Goal: Information Seeking & Learning: Learn about a topic

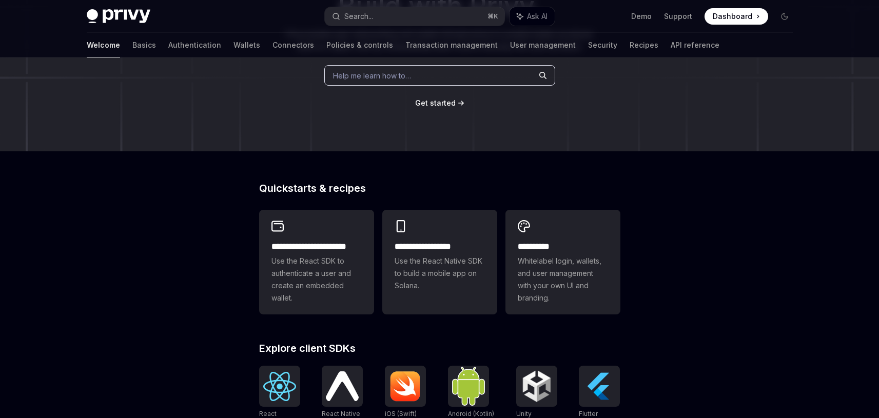
scroll to position [157, 0]
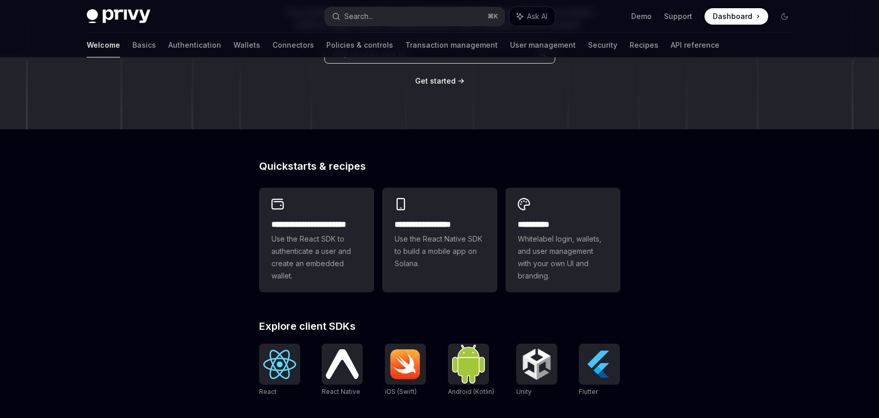
click at [111, 43] on div "Welcome Basics Authentication Wallets Connectors Policies & controls Transactio…" at bounding box center [403, 45] width 632 height 25
click at [132, 49] on link "Basics" at bounding box center [144, 45] width 24 height 25
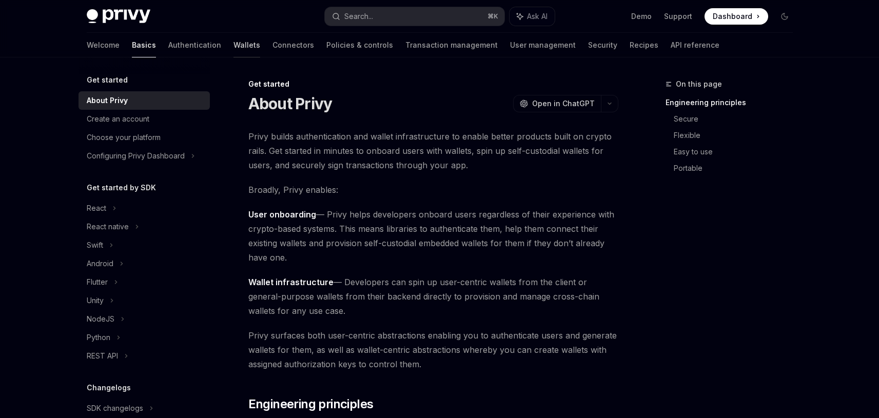
click at [233, 45] on link "Wallets" at bounding box center [246, 45] width 27 height 25
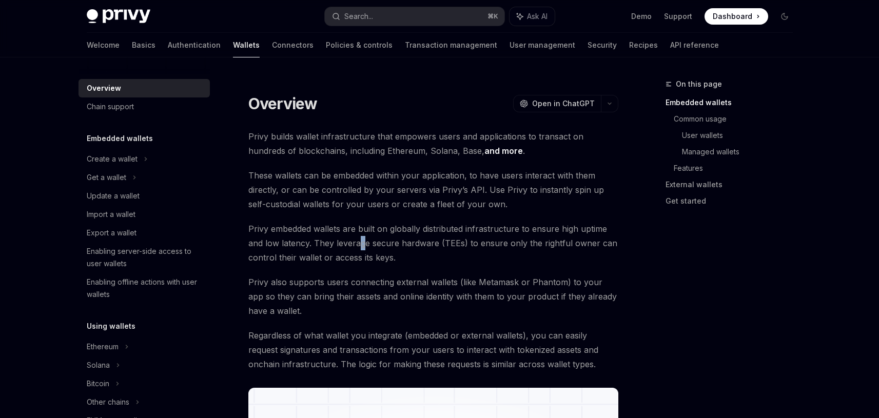
drag, startPoint x: 362, startPoint y: 244, endPoint x: 338, endPoint y: 247, distance: 24.2
click at [358, 245] on span "Privy embedded wallets are built on globally distributed infrastructure to ensu…" at bounding box center [433, 243] width 370 height 43
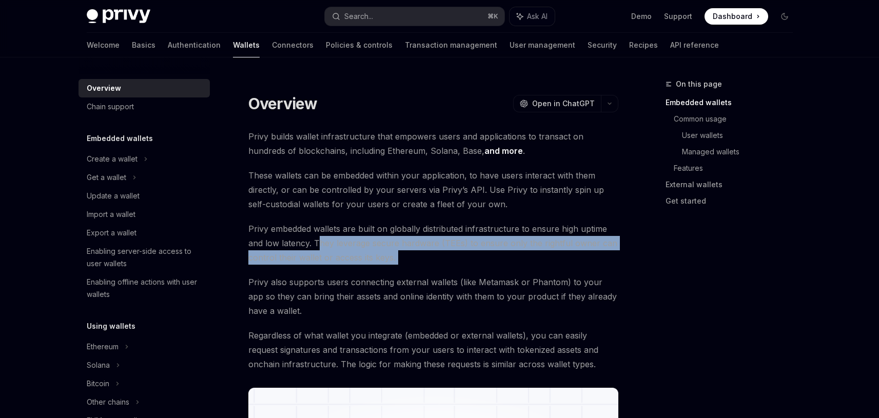
drag, startPoint x: 317, startPoint y: 246, endPoint x: 576, endPoint y: 265, distance: 259.2
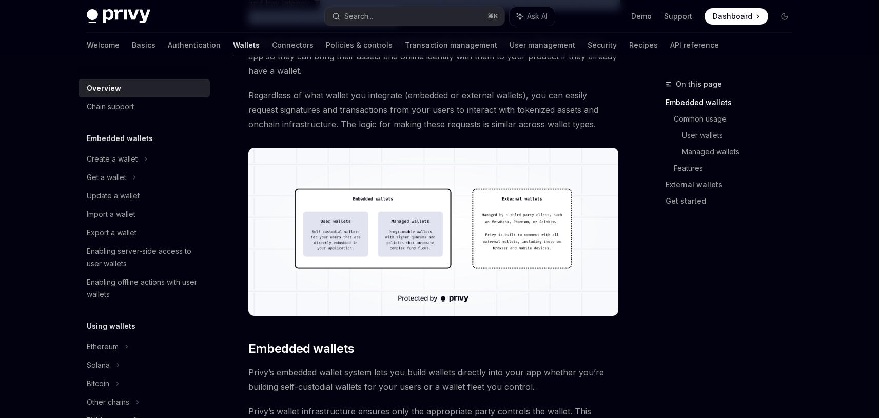
scroll to position [247, 0]
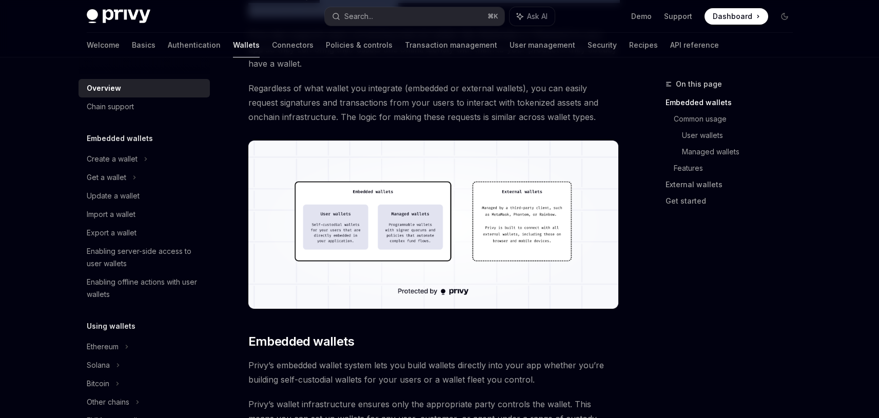
click at [346, 220] on img at bounding box center [433, 225] width 370 height 168
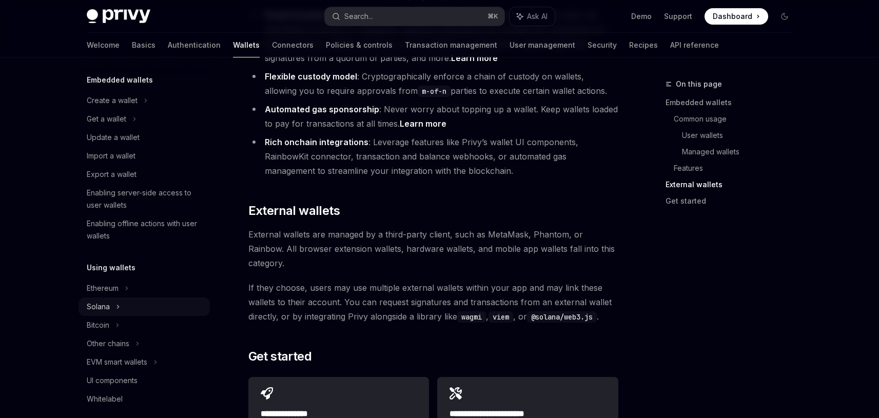
scroll to position [185, 0]
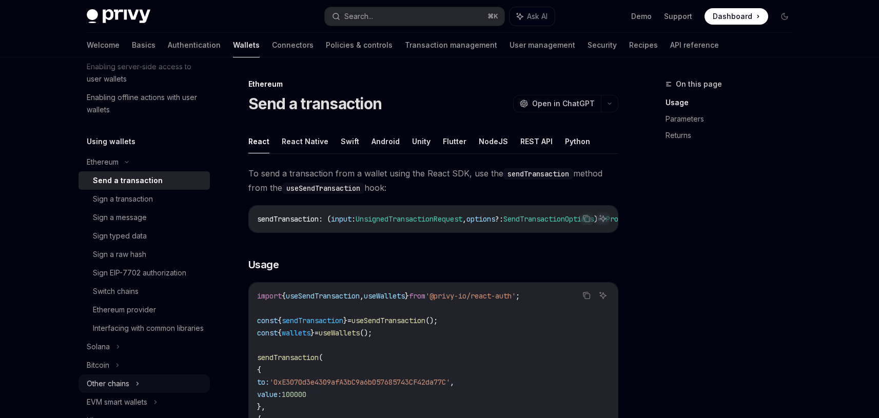
click at [137, 390] on icon at bounding box center [137, 384] width 4 height 12
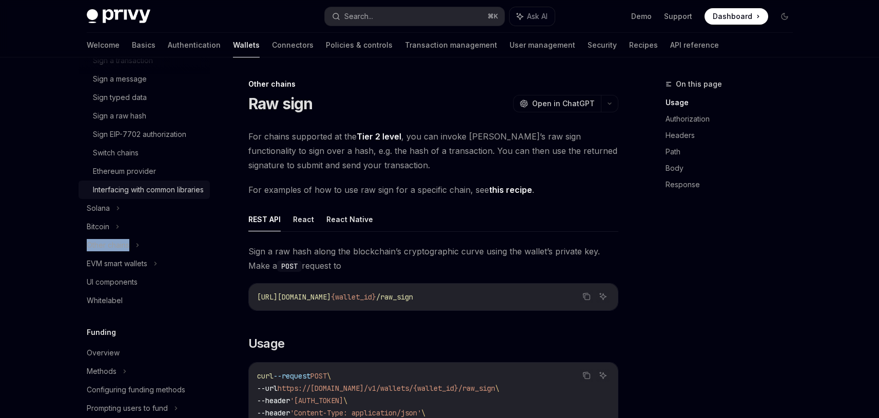
scroll to position [360, 0]
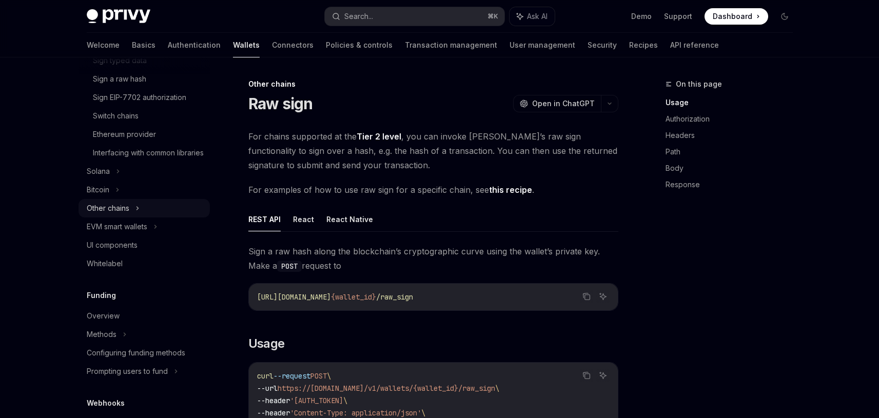
click at [126, 214] on div "Other chains" at bounding box center [108, 208] width 43 height 12
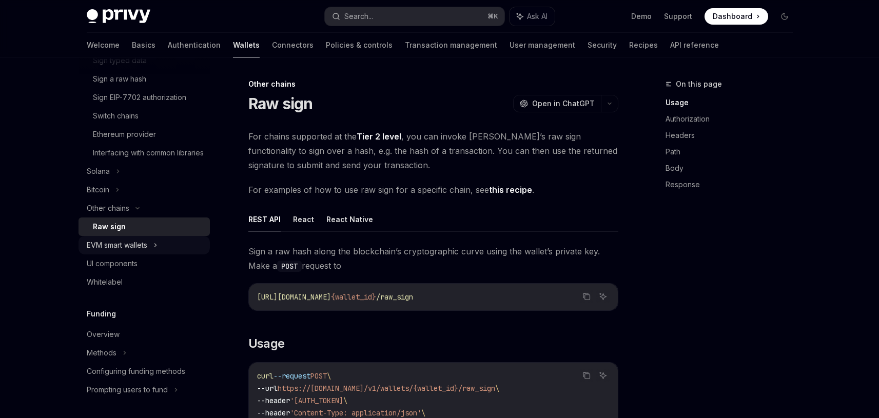
click at [133, 251] on div "EVM smart wallets" at bounding box center [117, 245] width 61 height 12
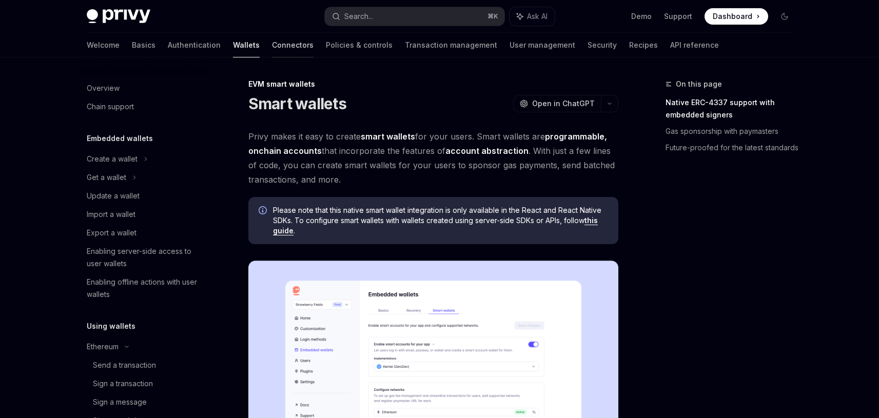
click at [272, 47] on link "Connectors" at bounding box center [293, 45] width 42 height 25
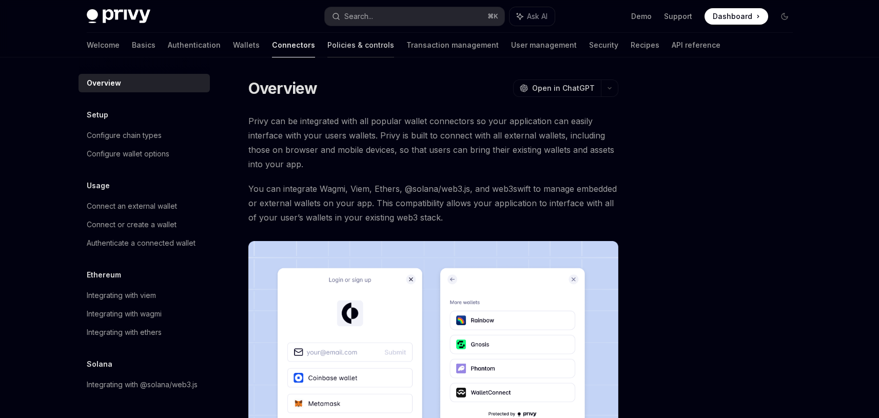
click at [327, 49] on link "Policies & controls" at bounding box center [360, 45] width 67 height 25
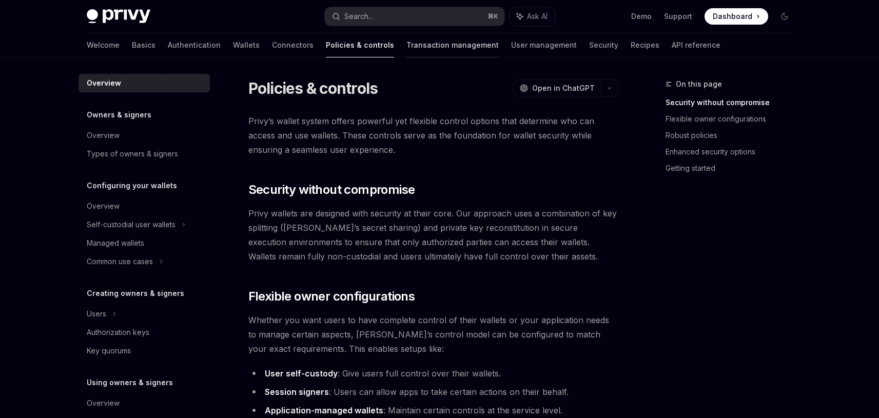
click at [406, 52] on link "Transaction management" at bounding box center [452, 45] width 92 height 25
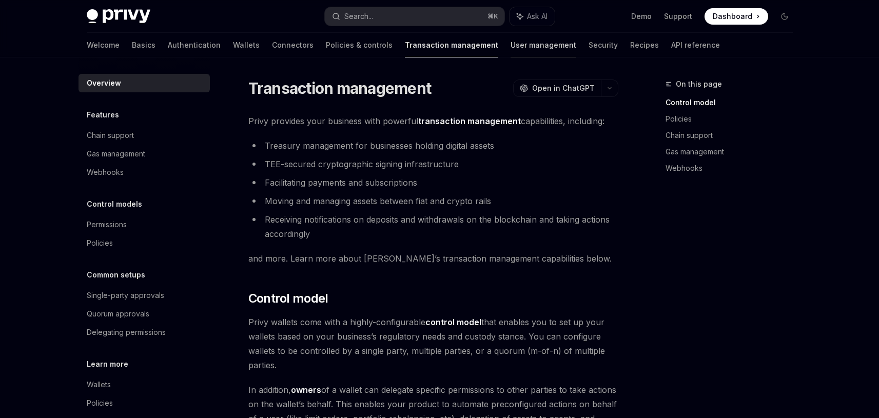
click at [510, 48] on link "User management" at bounding box center [543, 45] width 66 height 25
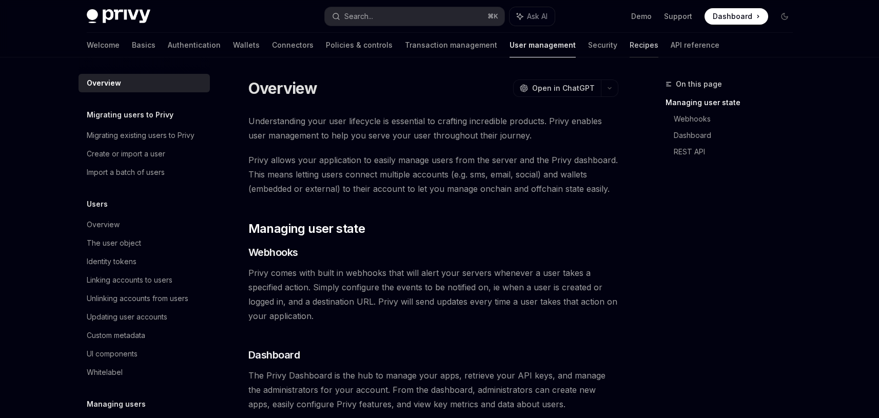
click at [629, 48] on link "Recipes" at bounding box center [643, 45] width 29 height 25
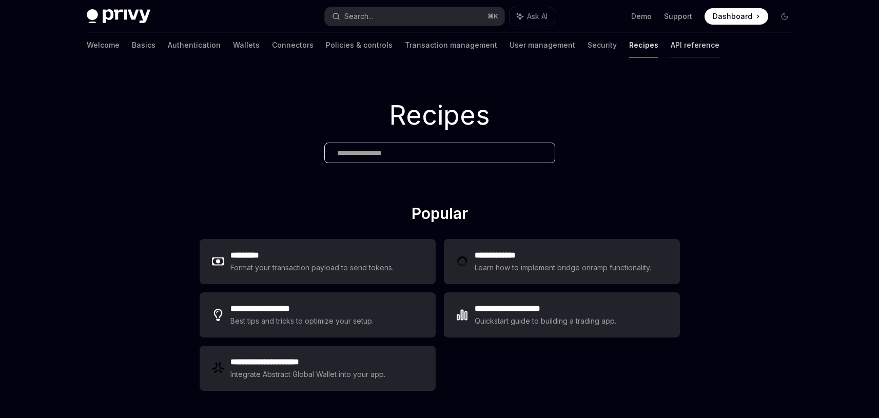
click at [670, 49] on link "API reference" at bounding box center [694, 45] width 49 height 25
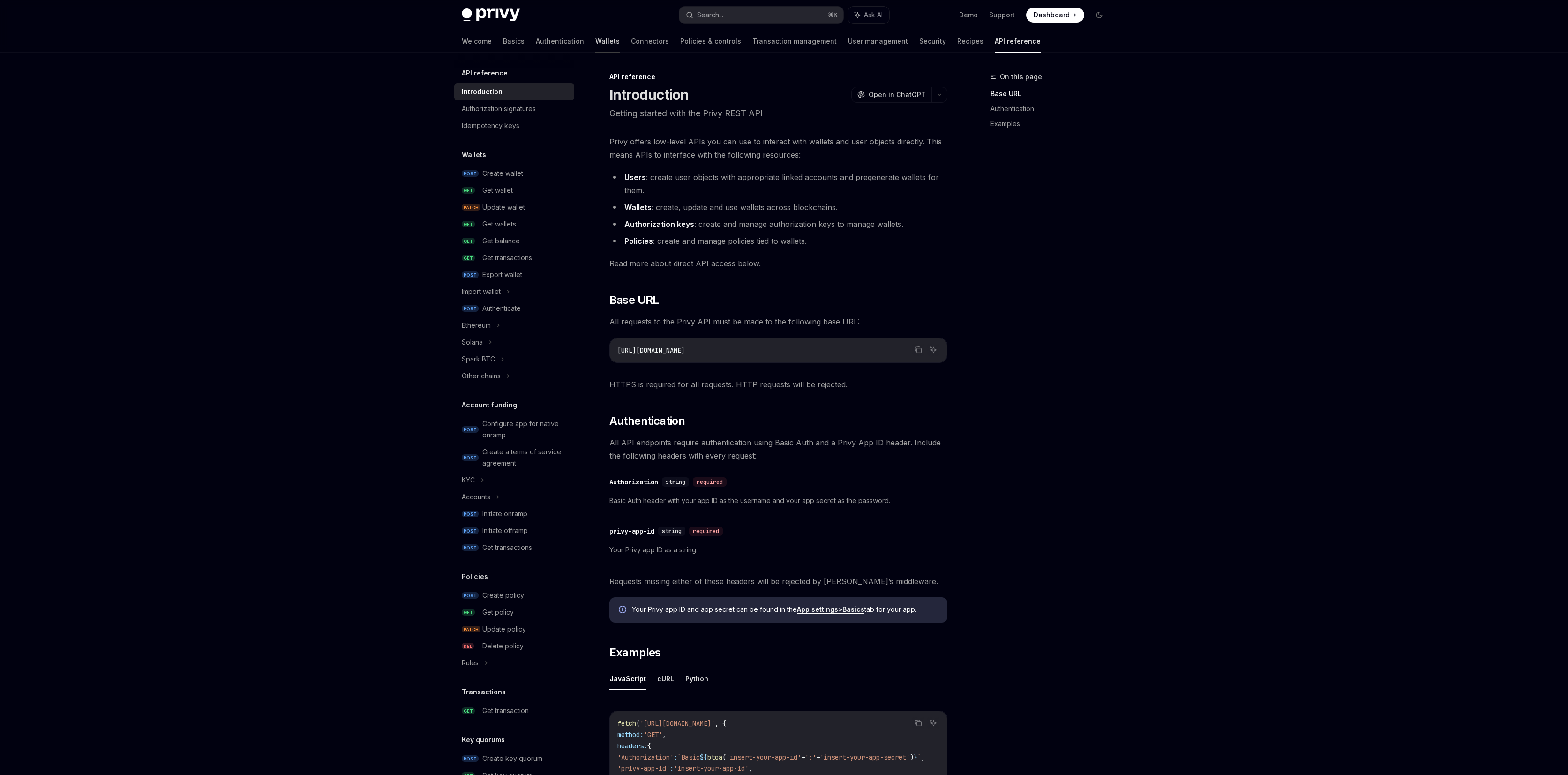
click at [595, 44] on link "Wallets" at bounding box center [607, 41] width 25 height 23
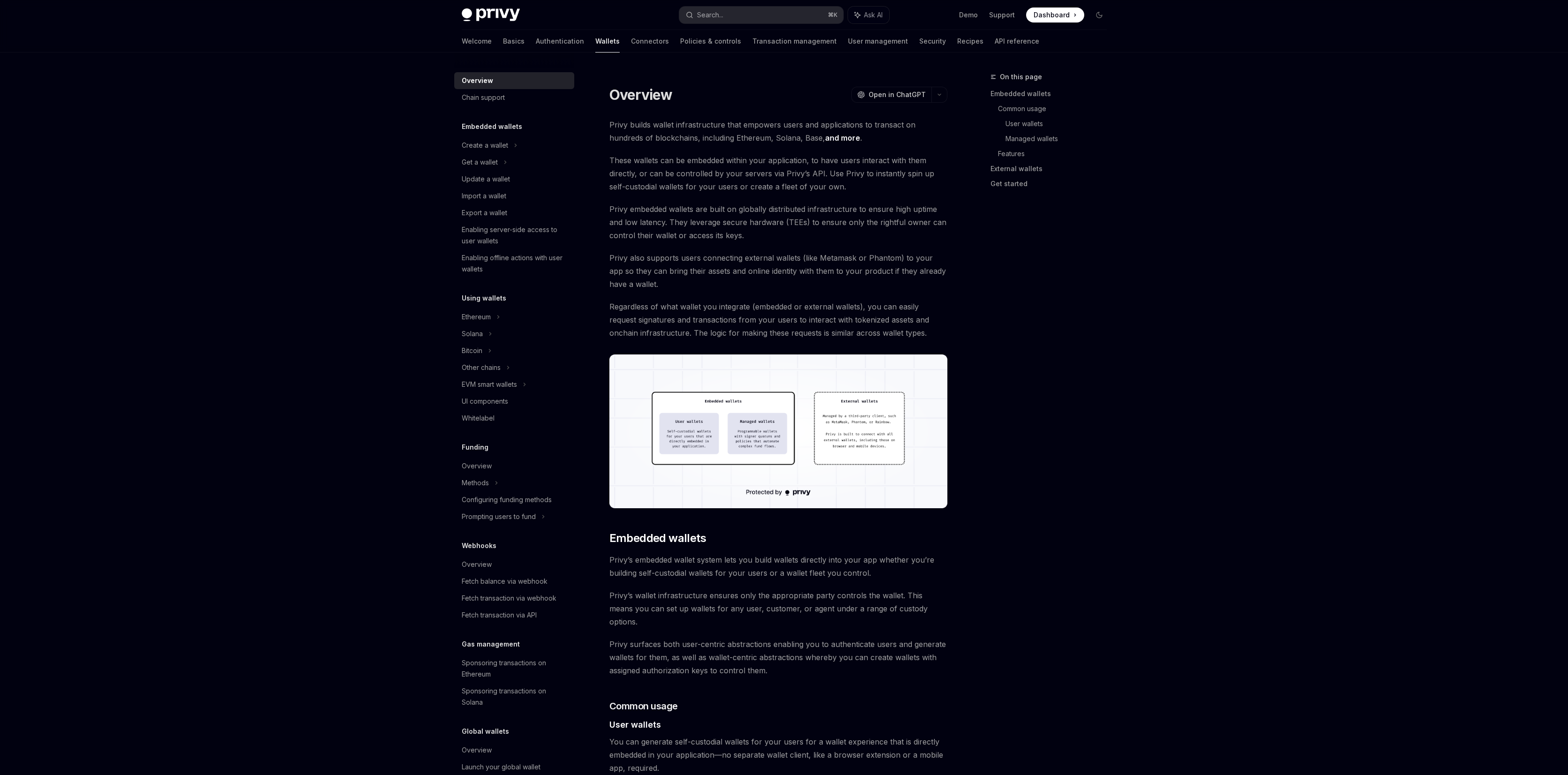
type textarea "*"
